Goal: Information Seeking & Learning: Learn about a topic

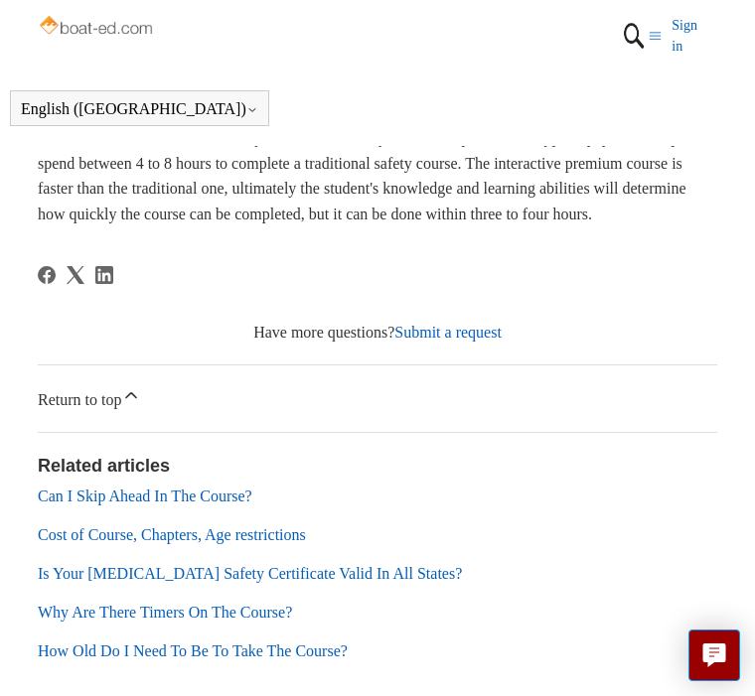
scroll to position [517, 0]
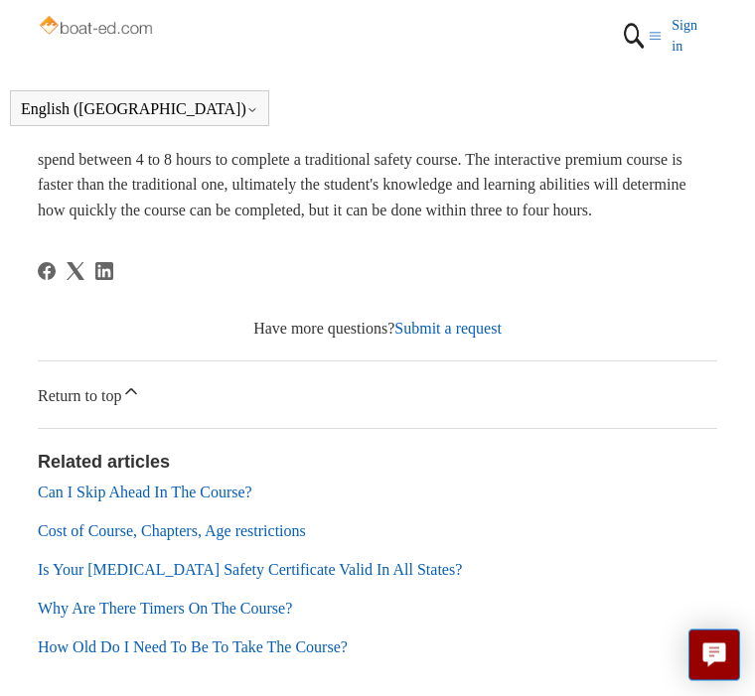
click at [741, 654] on div "Articles in this section Cost of Course, Chapters, Age restrictions Why Are The…" at bounding box center [377, 263] width 755 height 863
click at [229, 501] on link "Can I Skip Ahead In The Course?" at bounding box center [145, 492] width 215 height 17
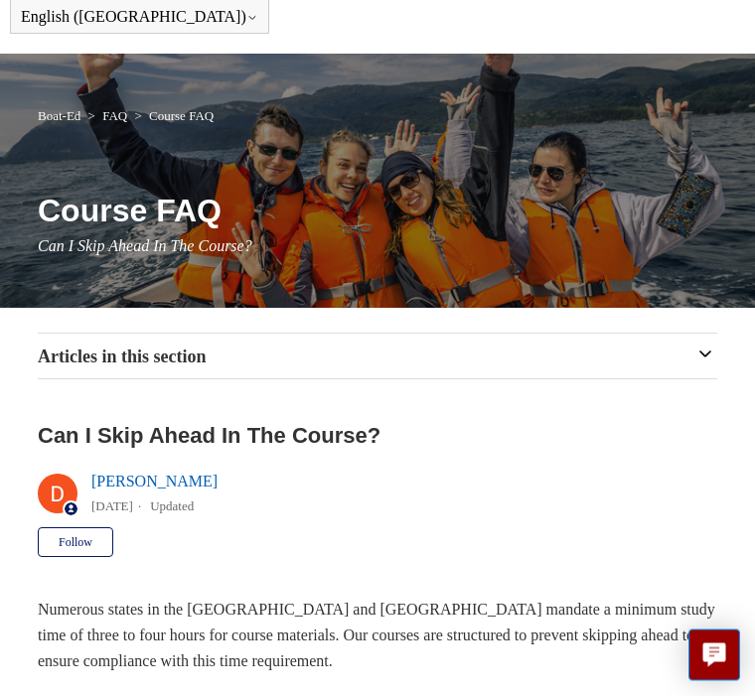
scroll to position [84, 0]
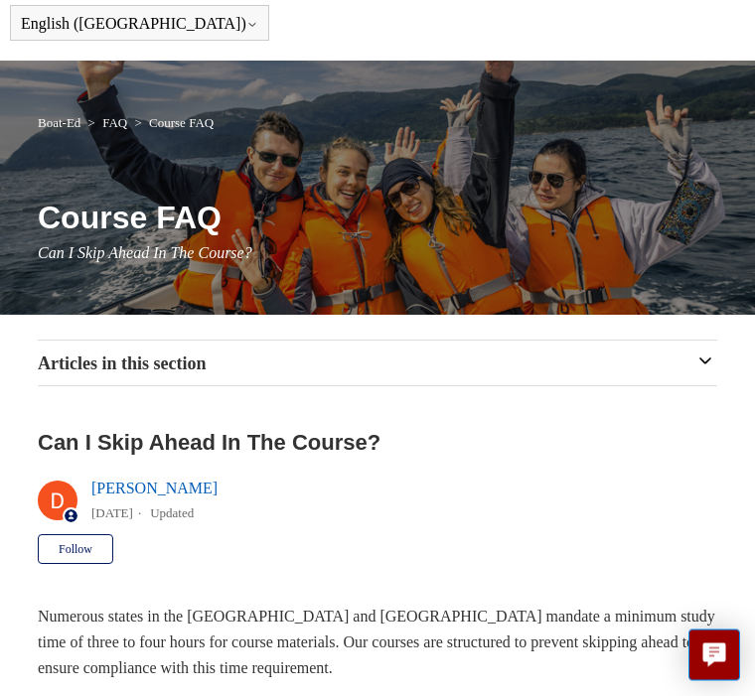
click at [706, 363] on icon "button" at bounding box center [705, 362] width 10 height 5
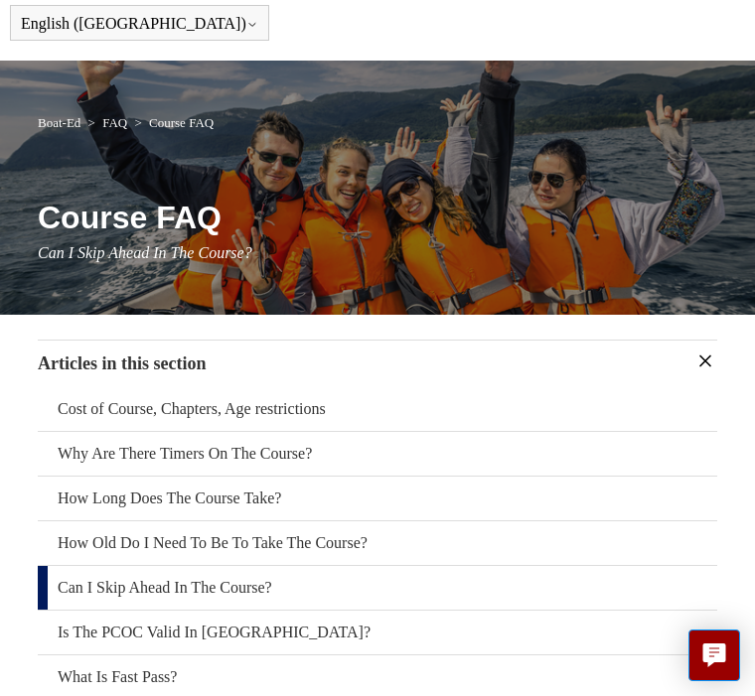
click at [635, 403] on link "Cost of Course, Chapters, Age restrictions" at bounding box center [377, 409] width 679 height 44
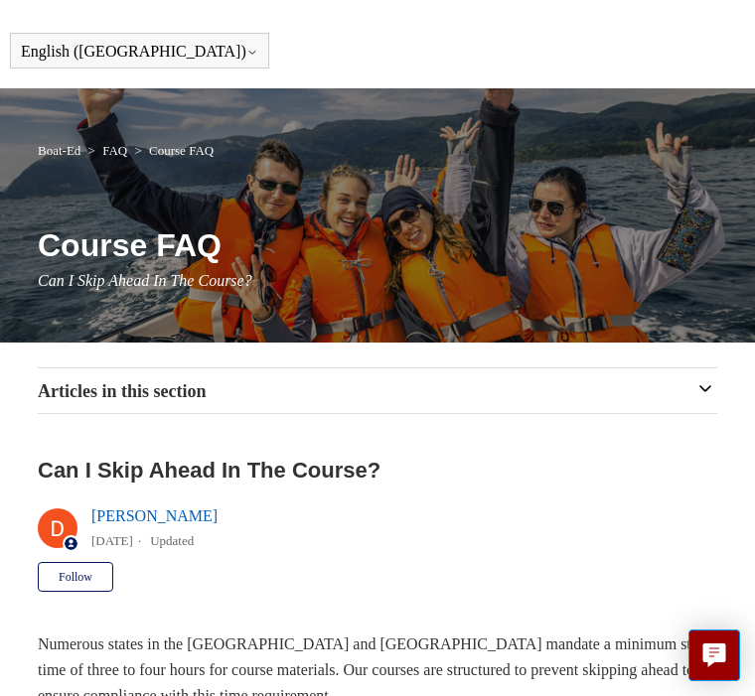
scroll to position [51, 0]
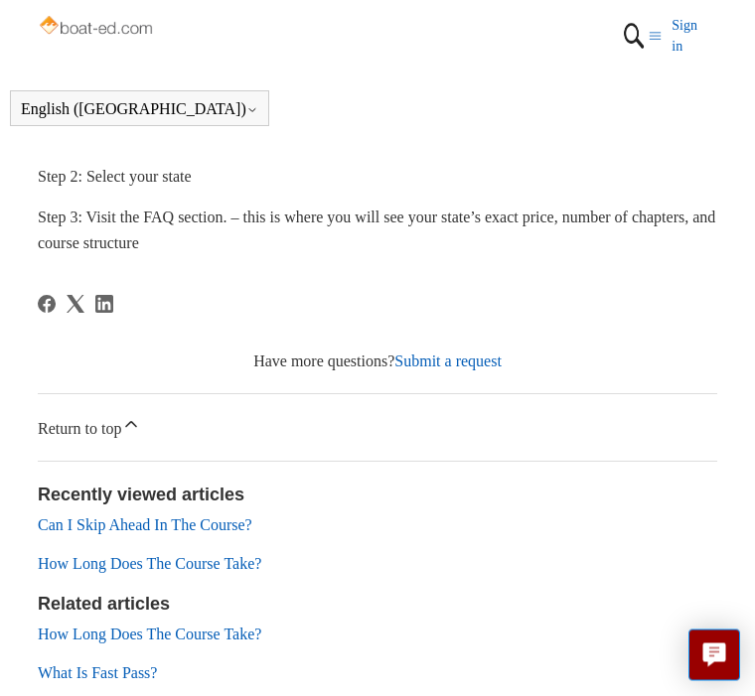
scroll to position [616, 0]
click at [143, 671] on link "What Is Fast Pass?" at bounding box center [97, 672] width 119 height 17
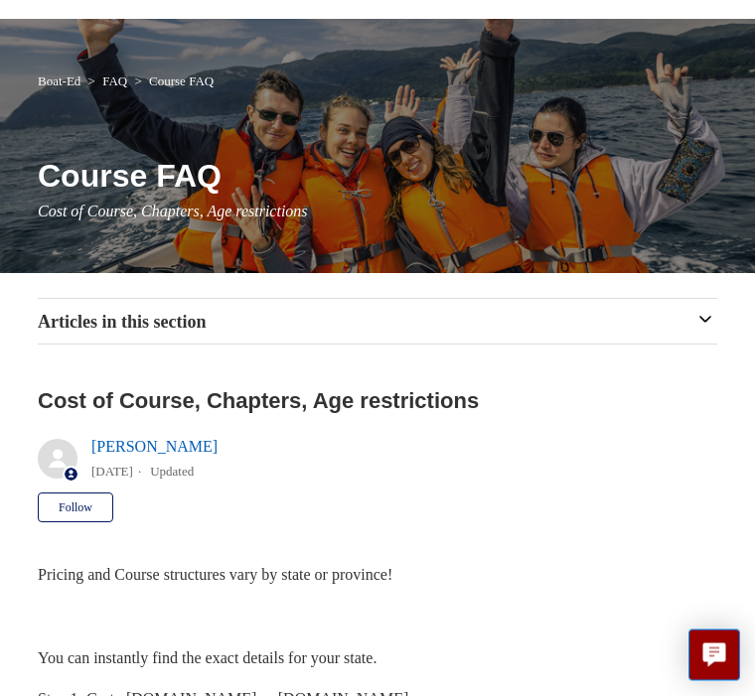
scroll to position [0, 0]
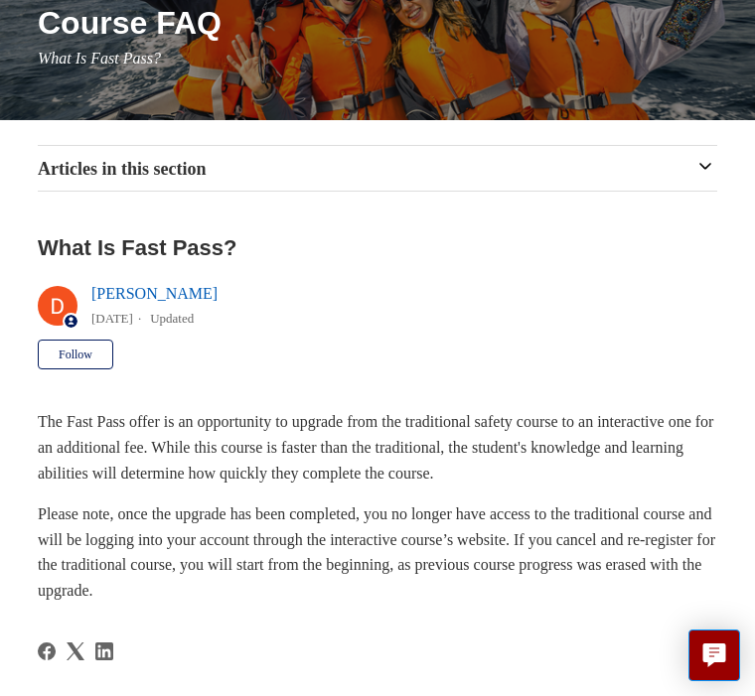
scroll to position [279, 0]
click at [696, 166] on icon "button" at bounding box center [705, 167] width 20 height 20
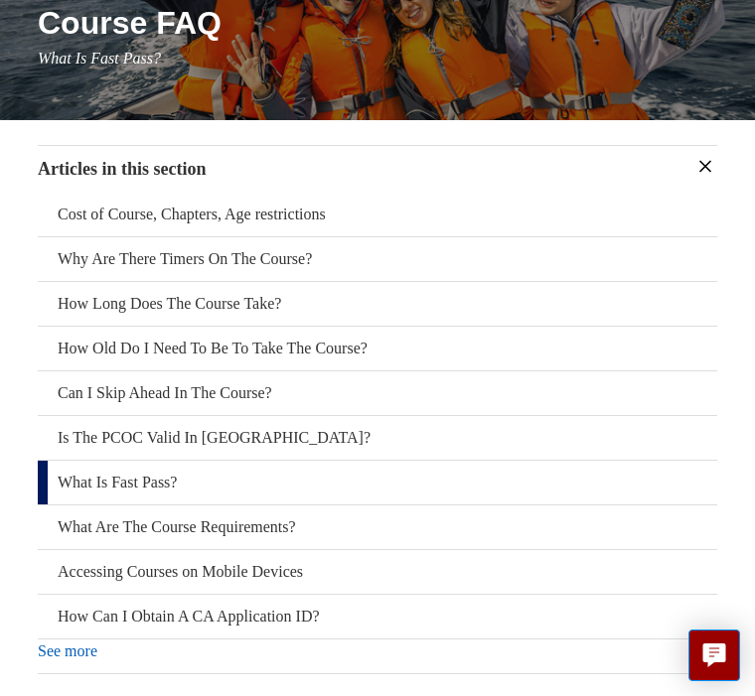
click at [695, 159] on icon "button" at bounding box center [705, 166] width 20 height 20
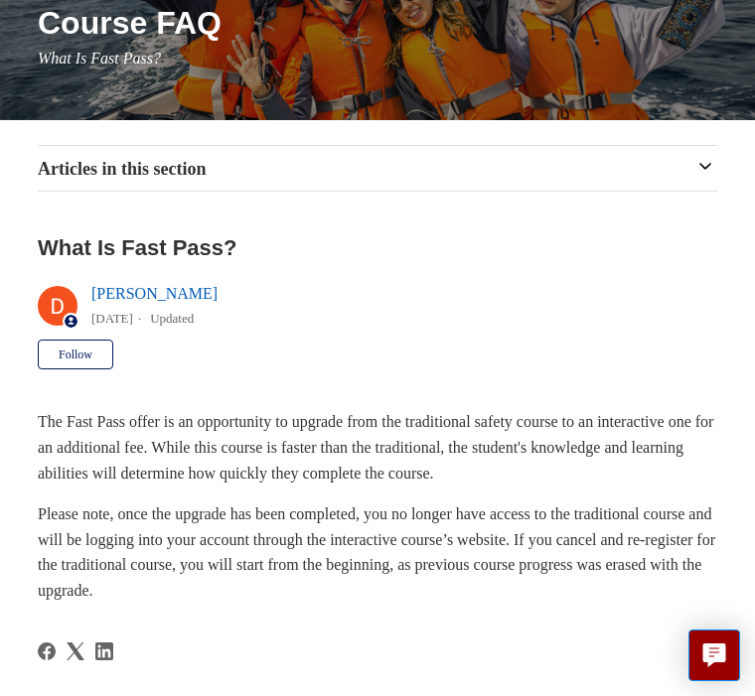
click at [701, 171] on icon "button" at bounding box center [705, 166] width 20 height 20
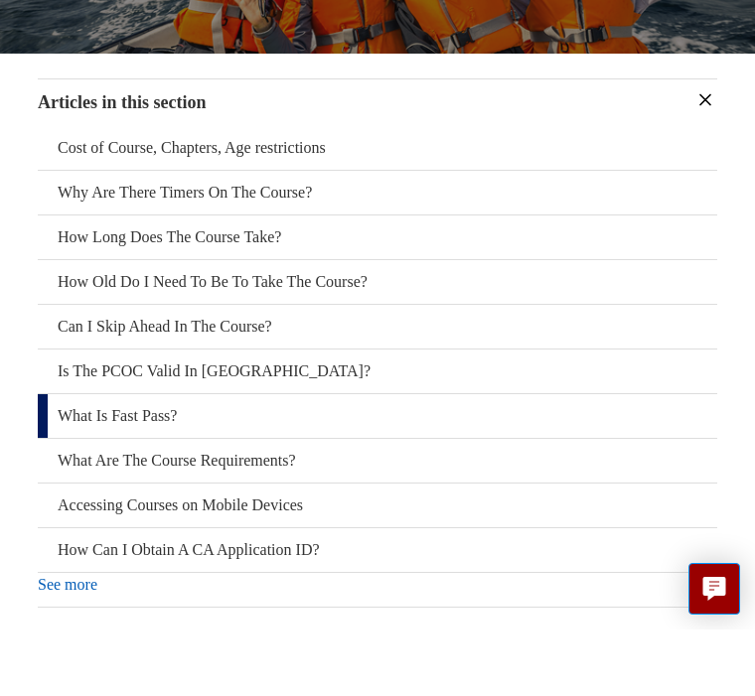
scroll to position [347, 0]
